Goal: Transaction & Acquisition: Purchase product/service

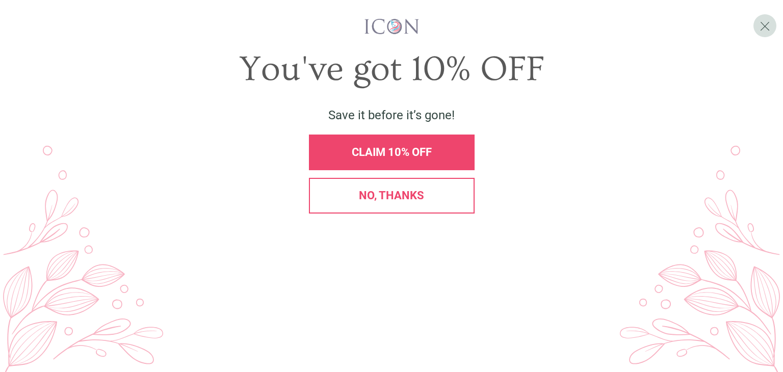
click at [449, 214] on div "No, thanks" at bounding box center [392, 196] width 166 height 36
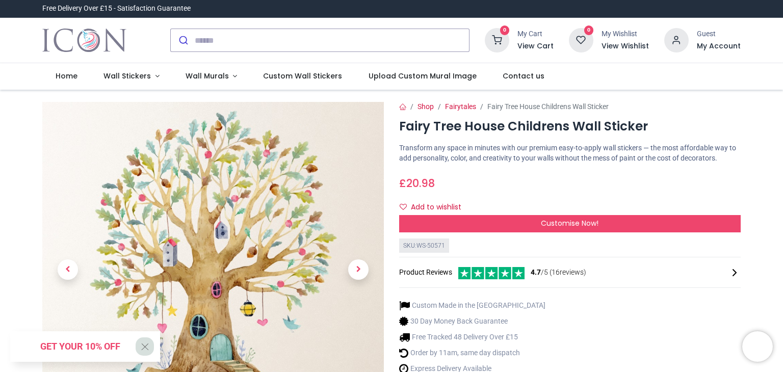
click at [243, 176] on img at bounding box center [213, 273] width 342 height 342
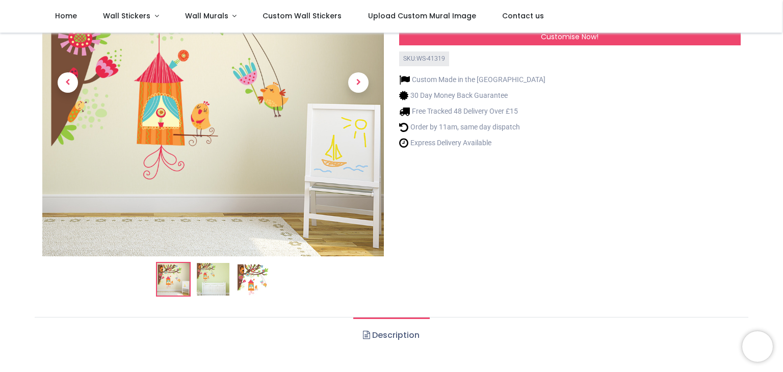
scroll to position [153, 0]
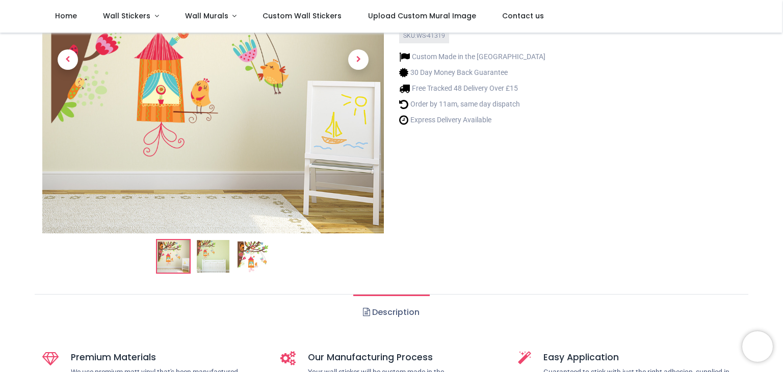
click at [245, 249] on img at bounding box center [253, 256] width 33 height 33
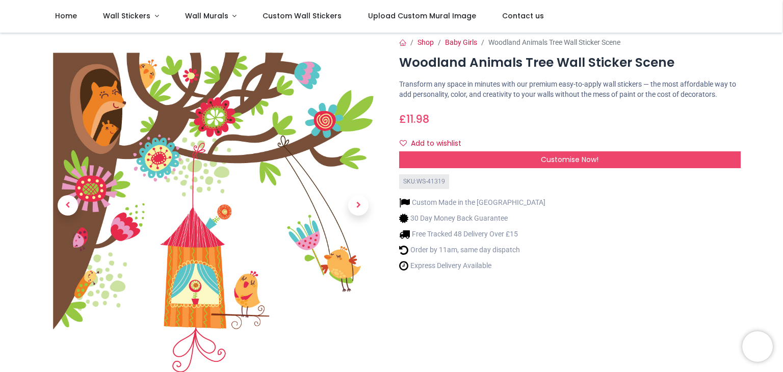
scroll to position [0, 0]
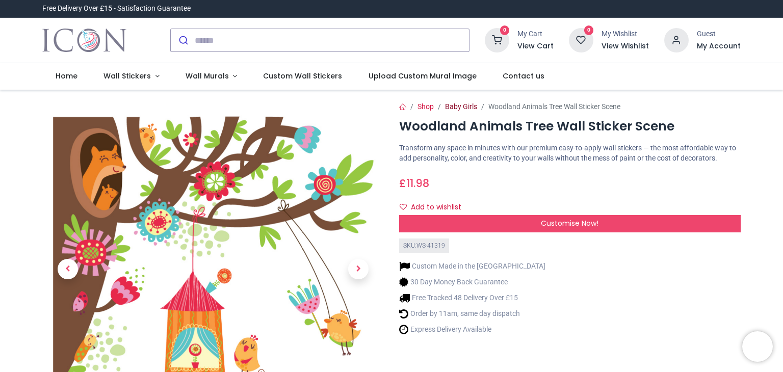
click at [459, 105] on link "Baby Girls" at bounding box center [461, 107] width 32 height 8
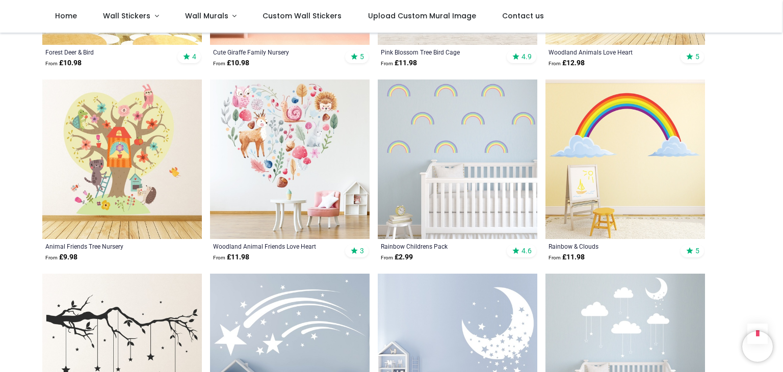
scroll to position [2067, 0]
